Goal: Information Seeking & Learning: Learn about a topic

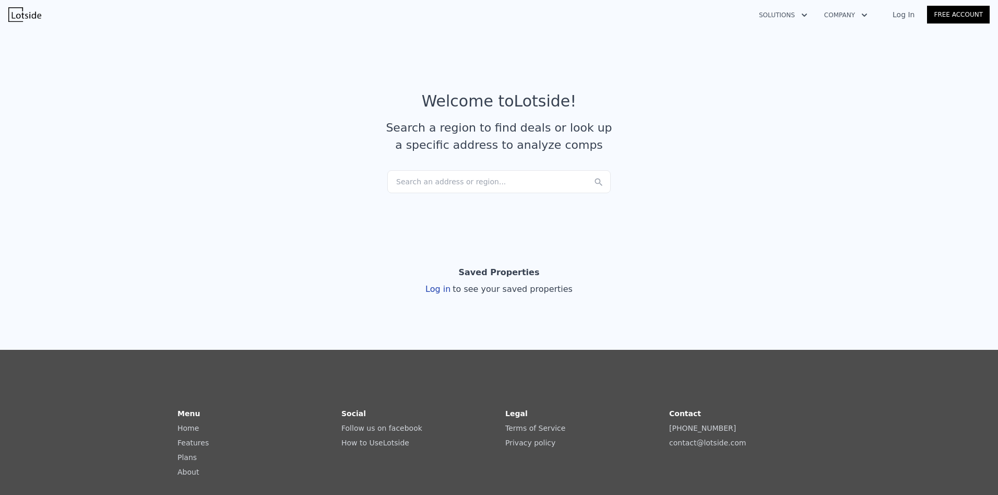
click at [480, 183] on div "Search an address or region..." at bounding box center [498, 181] width 223 height 23
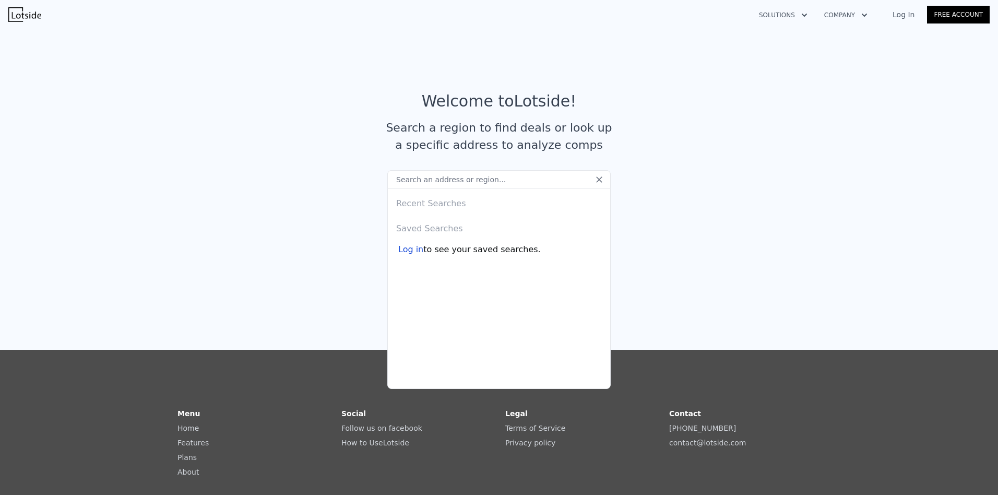
click at [429, 182] on input "text" at bounding box center [498, 179] width 223 height 19
type input "942 LYNDEAN LN"
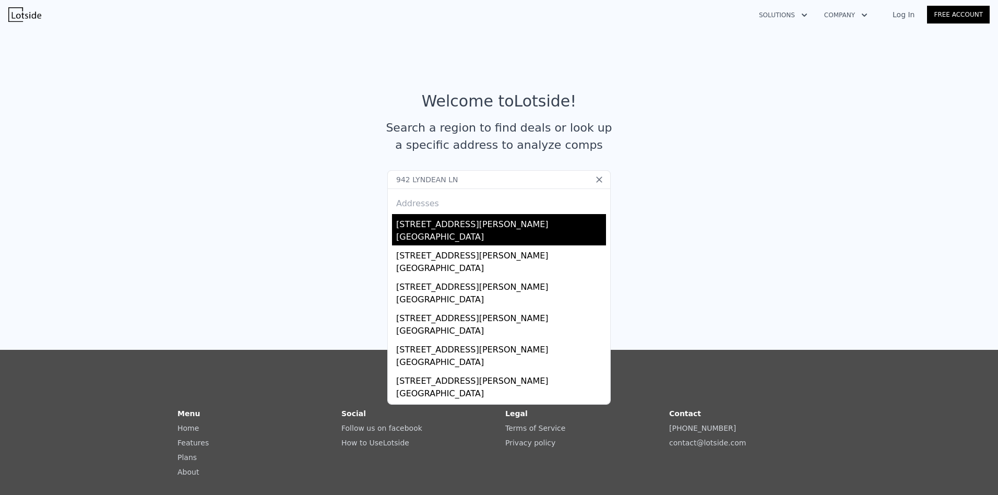
click at [468, 233] on div "[GEOGRAPHIC_DATA]" at bounding box center [501, 238] width 210 height 15
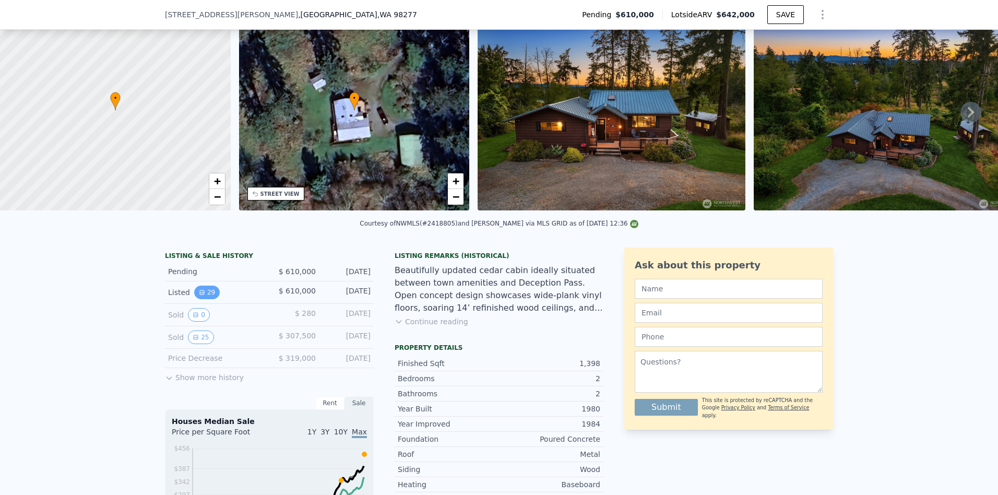
scroll to position [49, 0]
click at [199, 344] on button "25" at bounding box center [201, 338] width 26 height 14
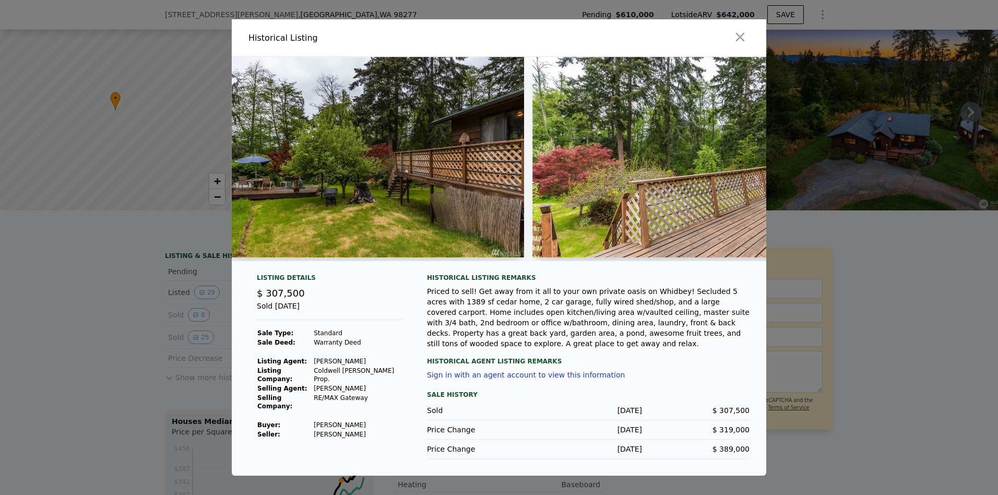
scroll to position [0, 6547]
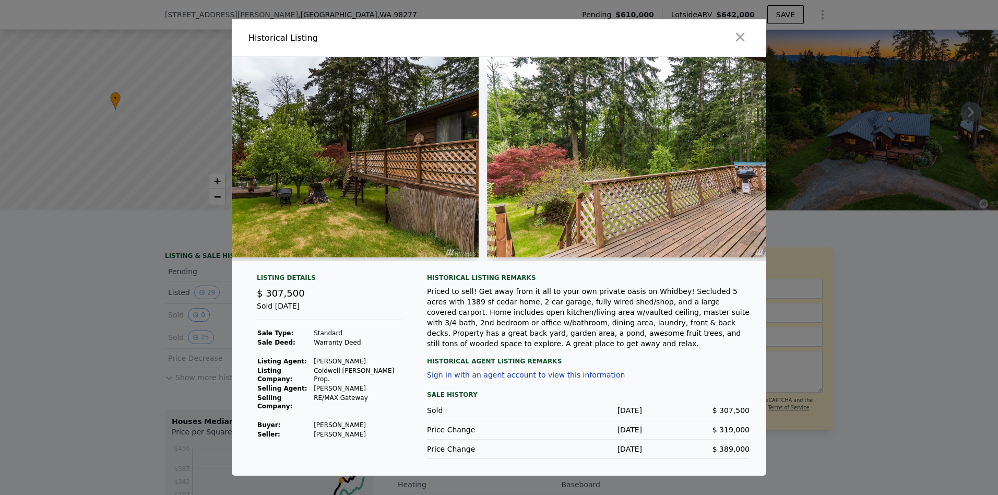
click at [146, 138] on div at bounding box center [499, 247] width 998 height 495
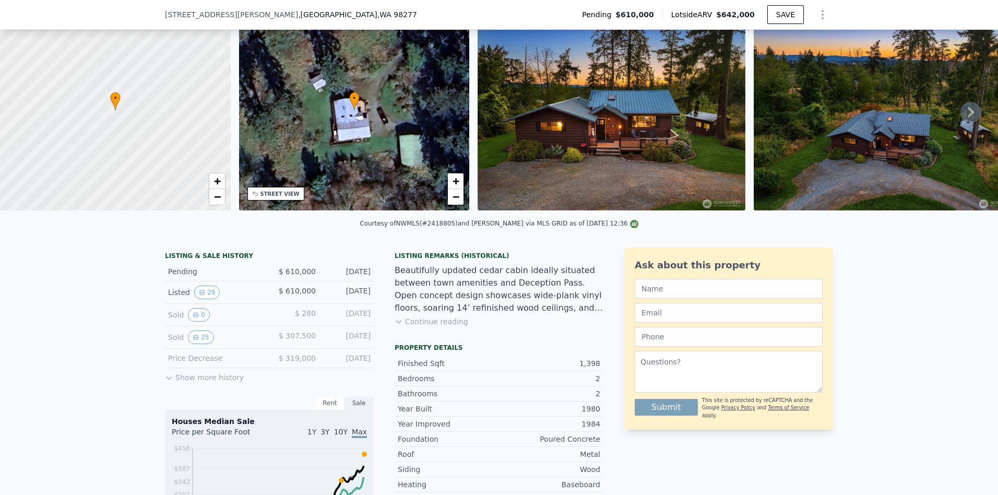
scroll to position [102, 0]
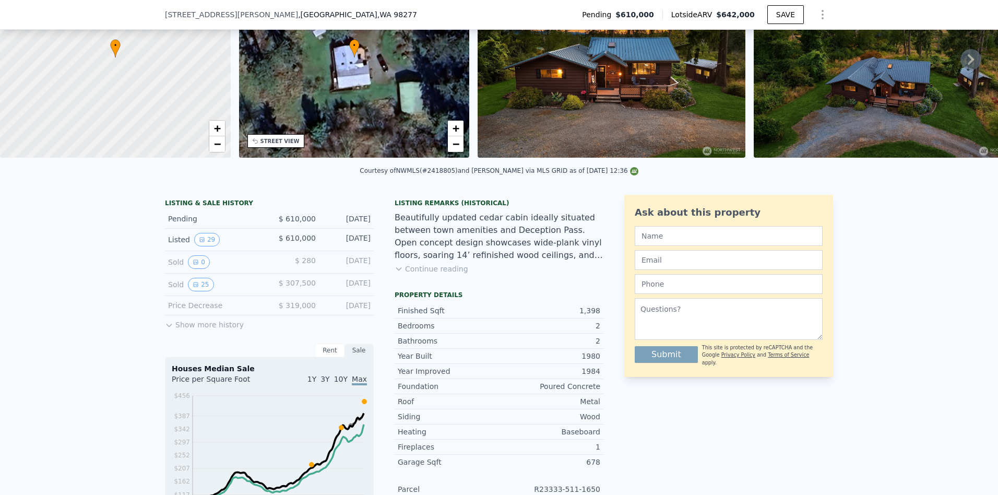
click at [444, 274] on button "Continue reading" at bounding box center [432, 269] width 74 height 10
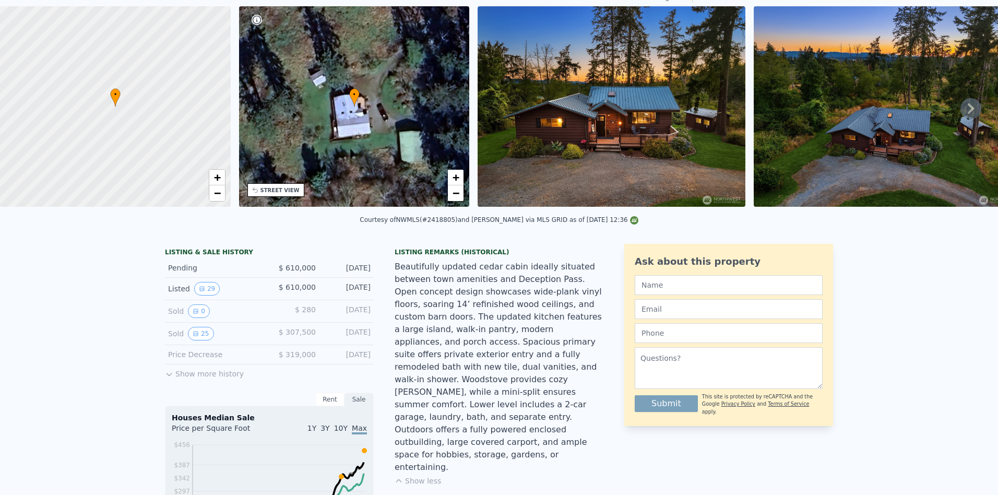
scroll to position [0, 0]
